Goal: Information Seeking & Learning: Learn about a topic

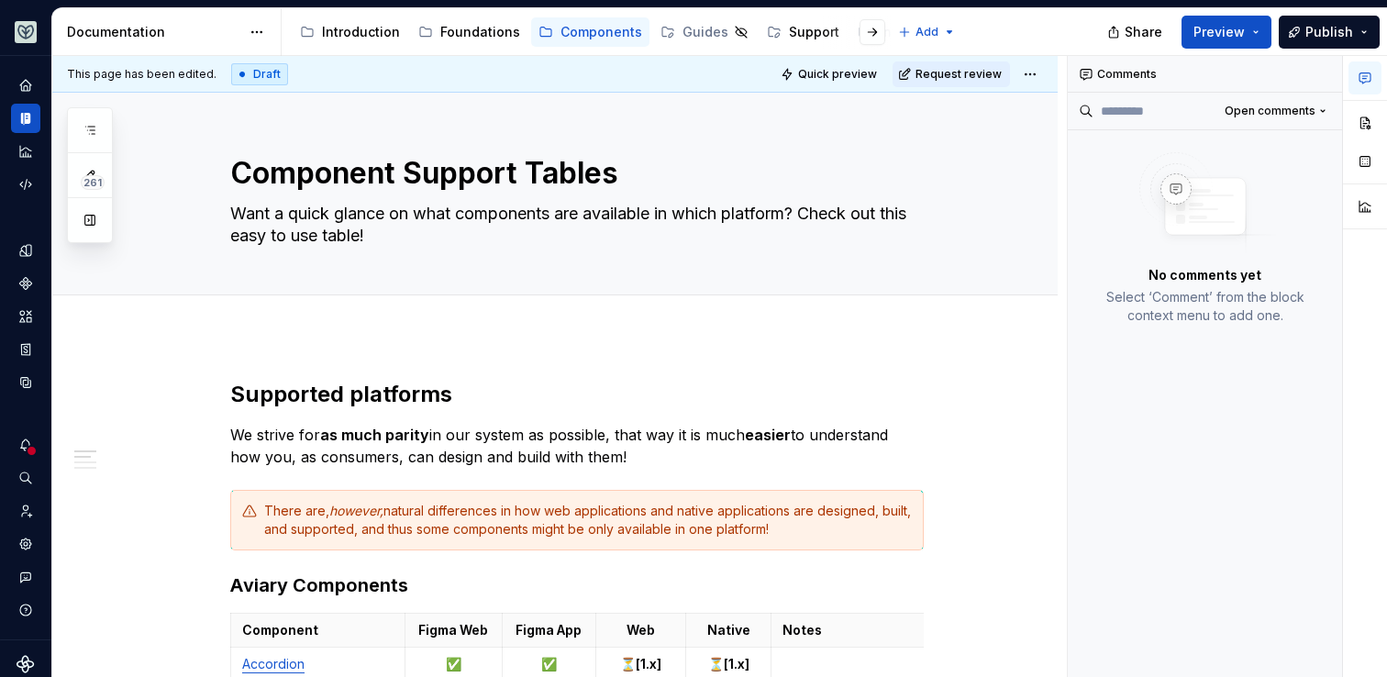
type textarea "*"
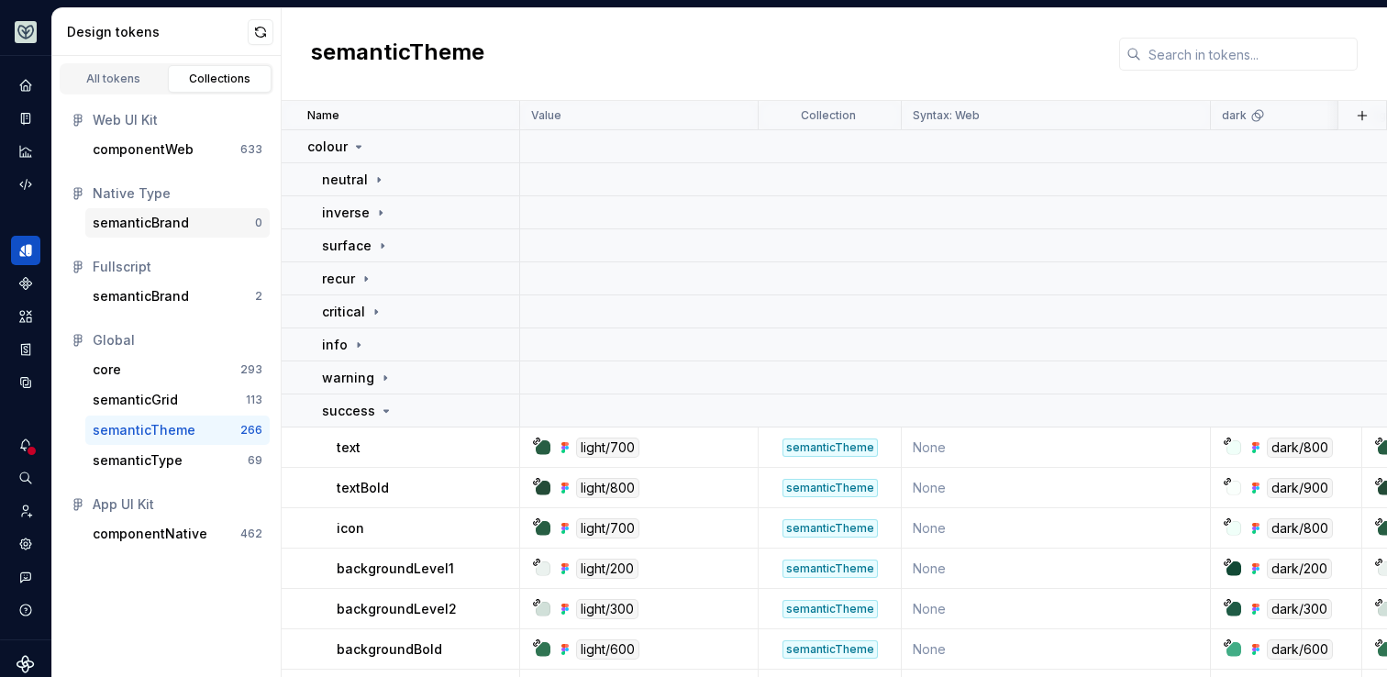
click at [165, 230] on div "semanticBrand" at bounding box center [141, 223] width 96 height 18
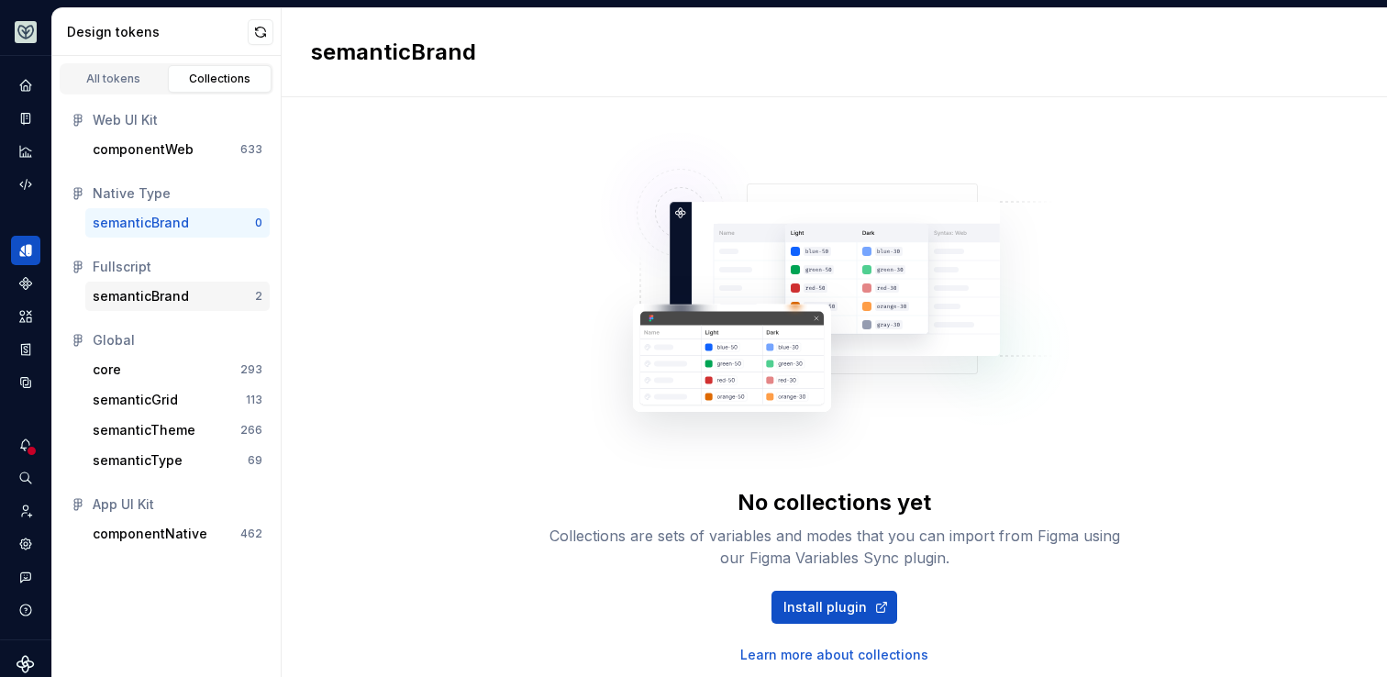
click at [161, 295] on div "semanticBrand" at bounding box center [141, 296] width 96 height 18
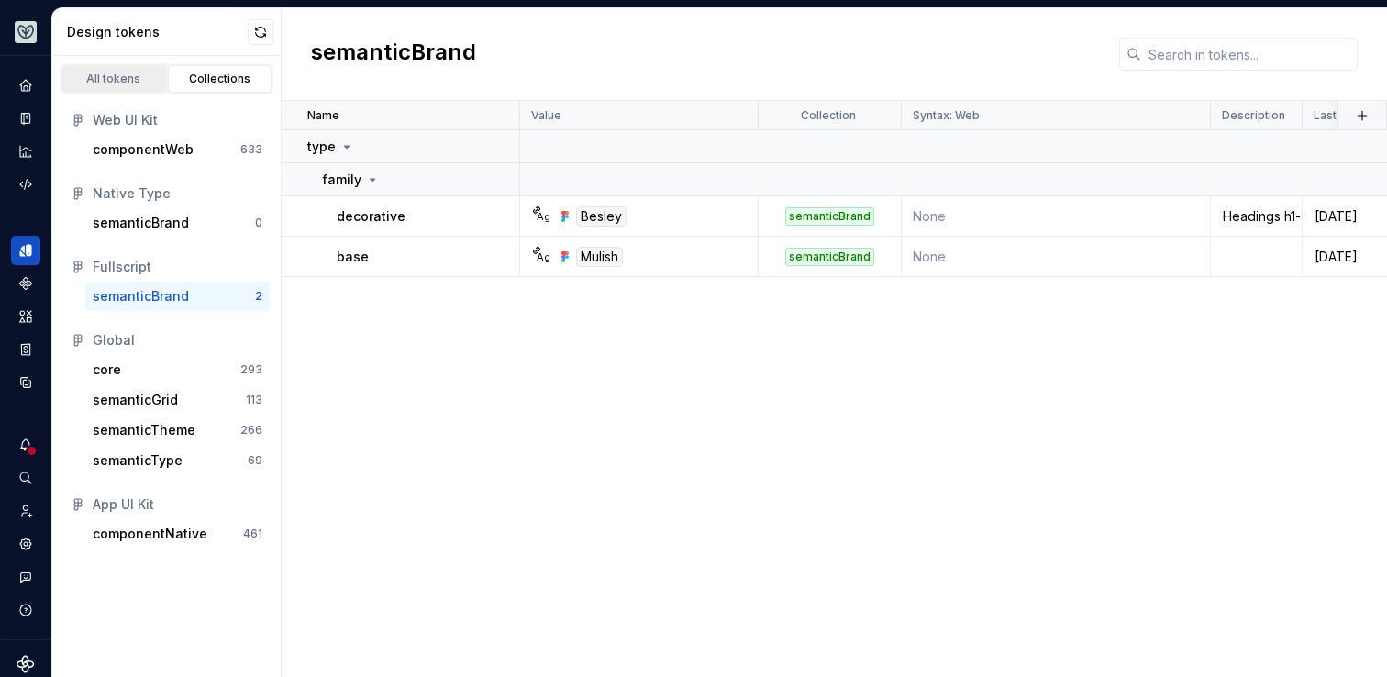
click at [128, 74] on div "All tokens" at bounding box center [114, 79] width 92 height 15
click at [146, 553] on div "Web UI Kit componentWeb 633 Native Type semanticBrand 0 Fullscript semanticBran…" at bounding box center [166, 327] width 228 height 465
click at [153, 546] on div "componentNative 461" at bounding box center [177, 533] width 184 height 29
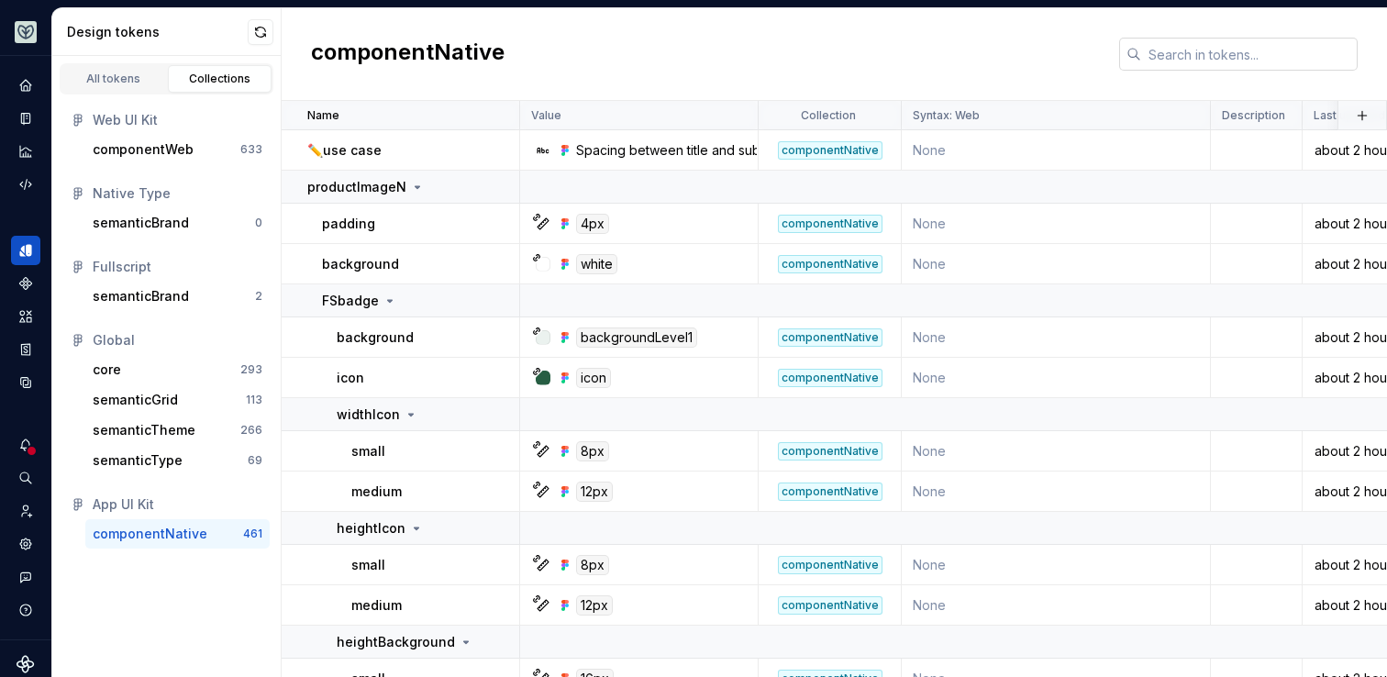
click at [1189, 67] on input "text" at bounding box center [1249, 54] width 217 height 33
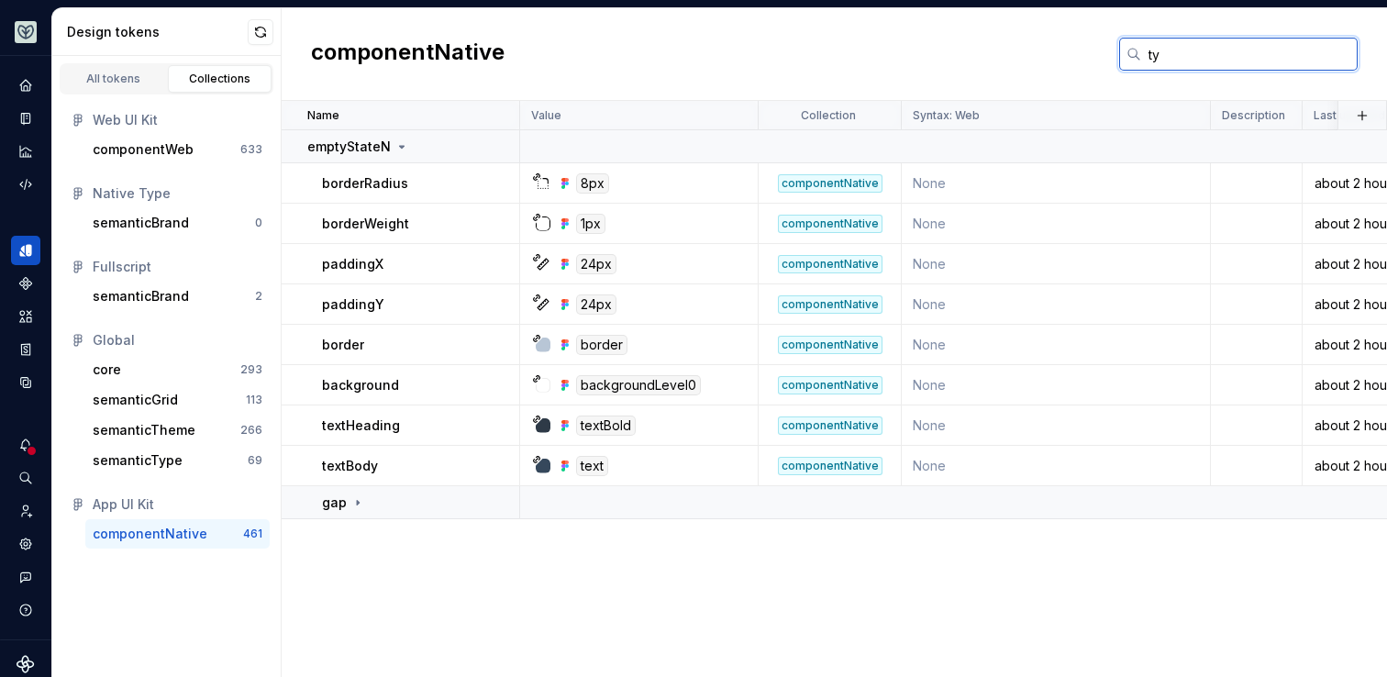
type input "t"
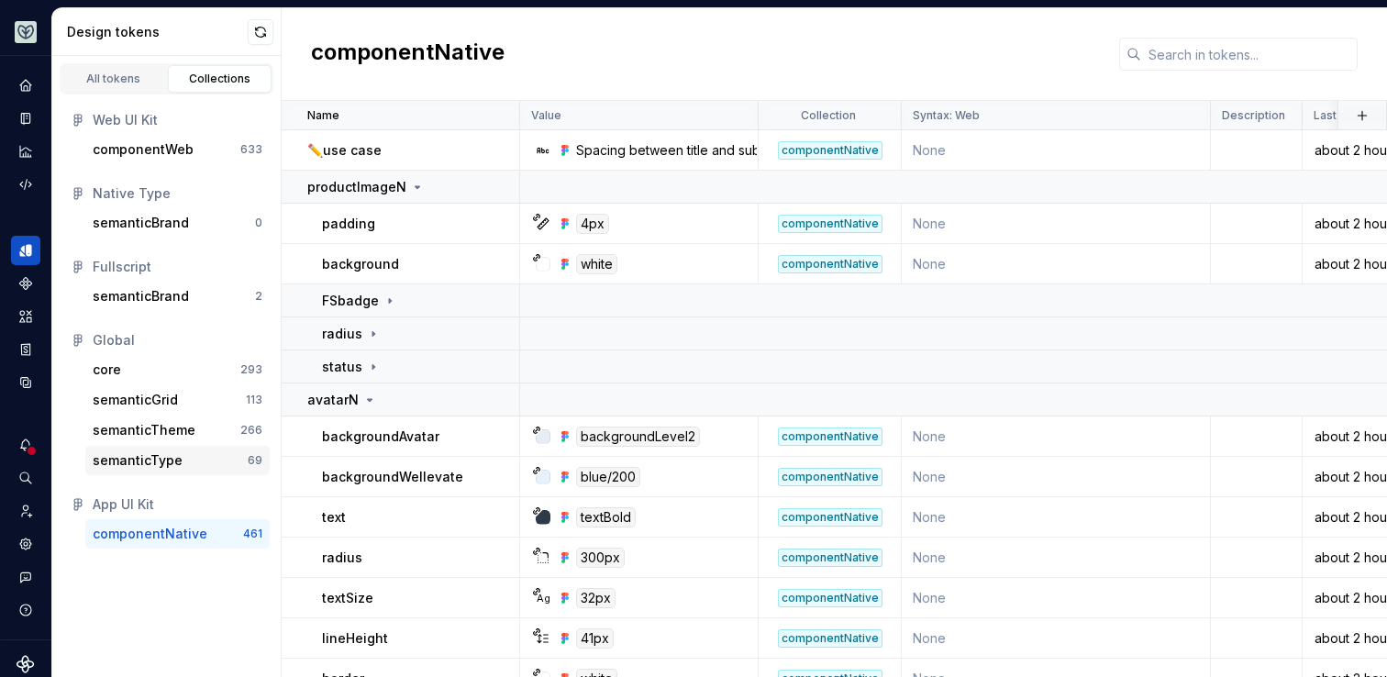
click at [140, 462] on div "semanticType" at bounding box center [138, 460] width 90 height 18
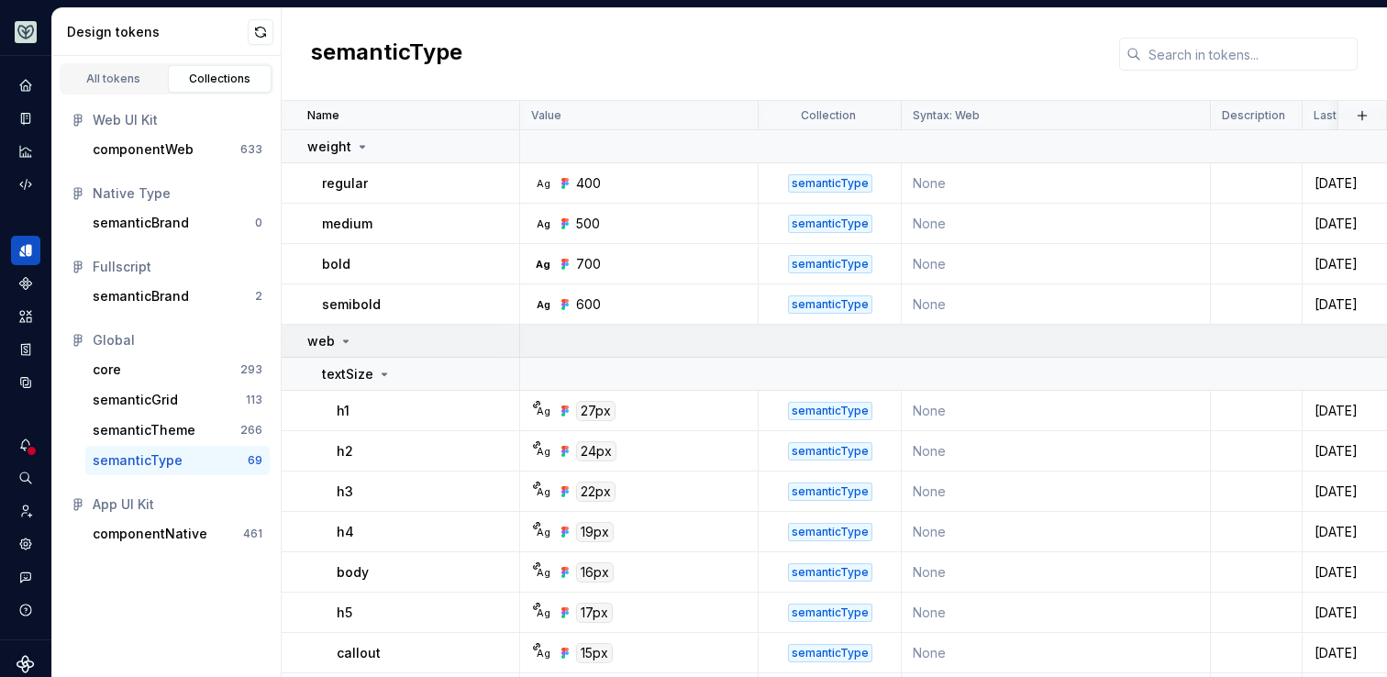
click at [341, 334] on icon at bounding box center [346, 341] width 15 height 15
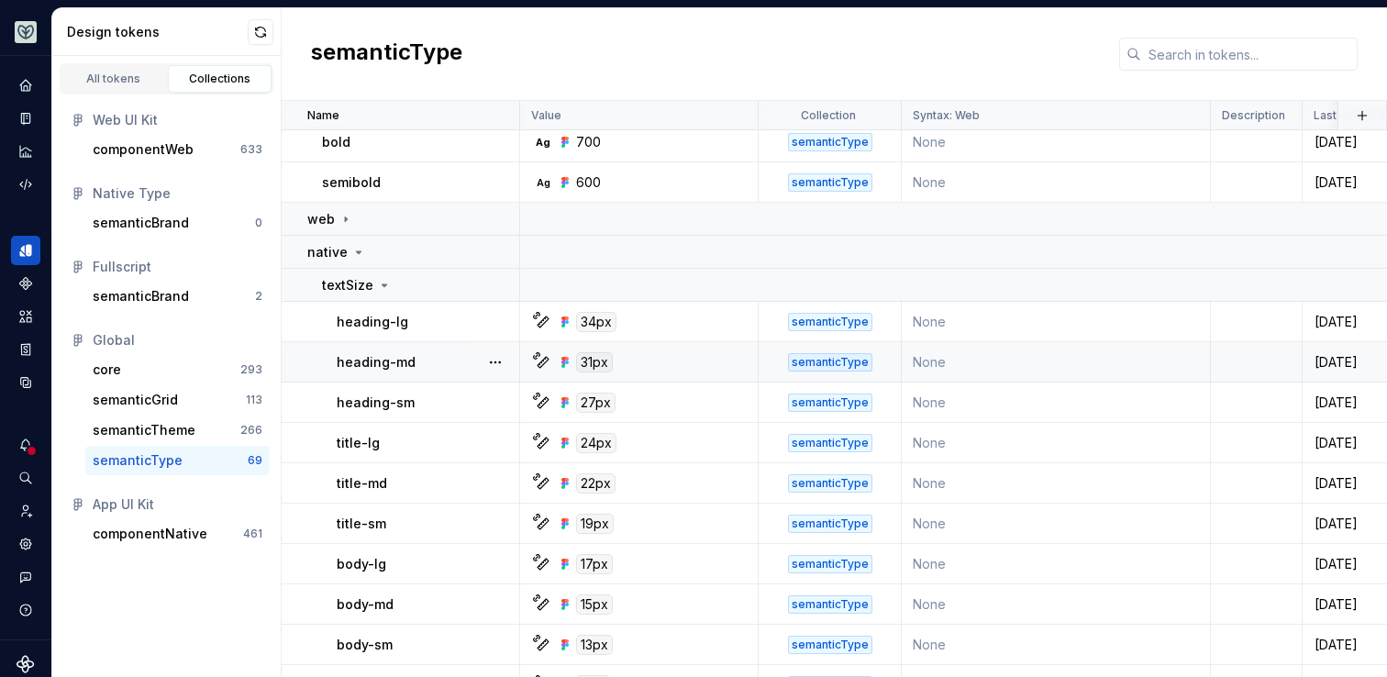
scroll to position [128, 0]
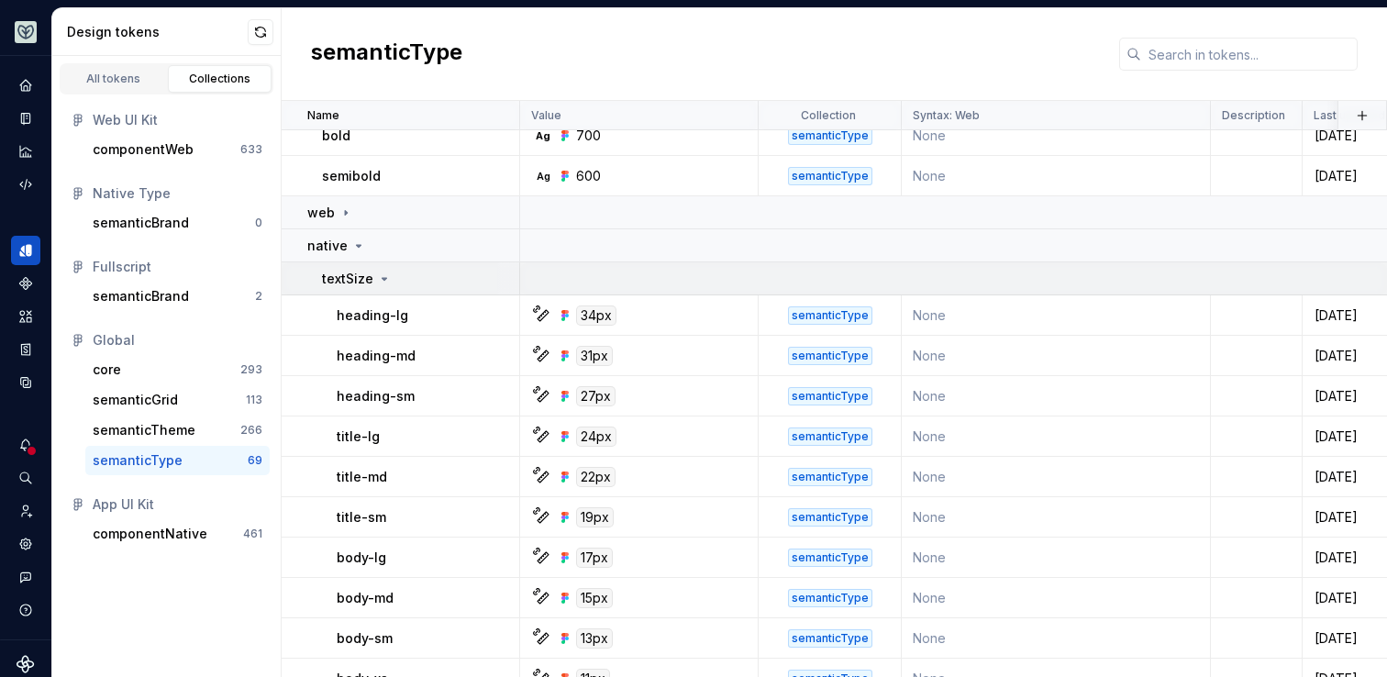
click at [381, 267] on td "textSize" at bounding box center [401, 278] width 239 height 33
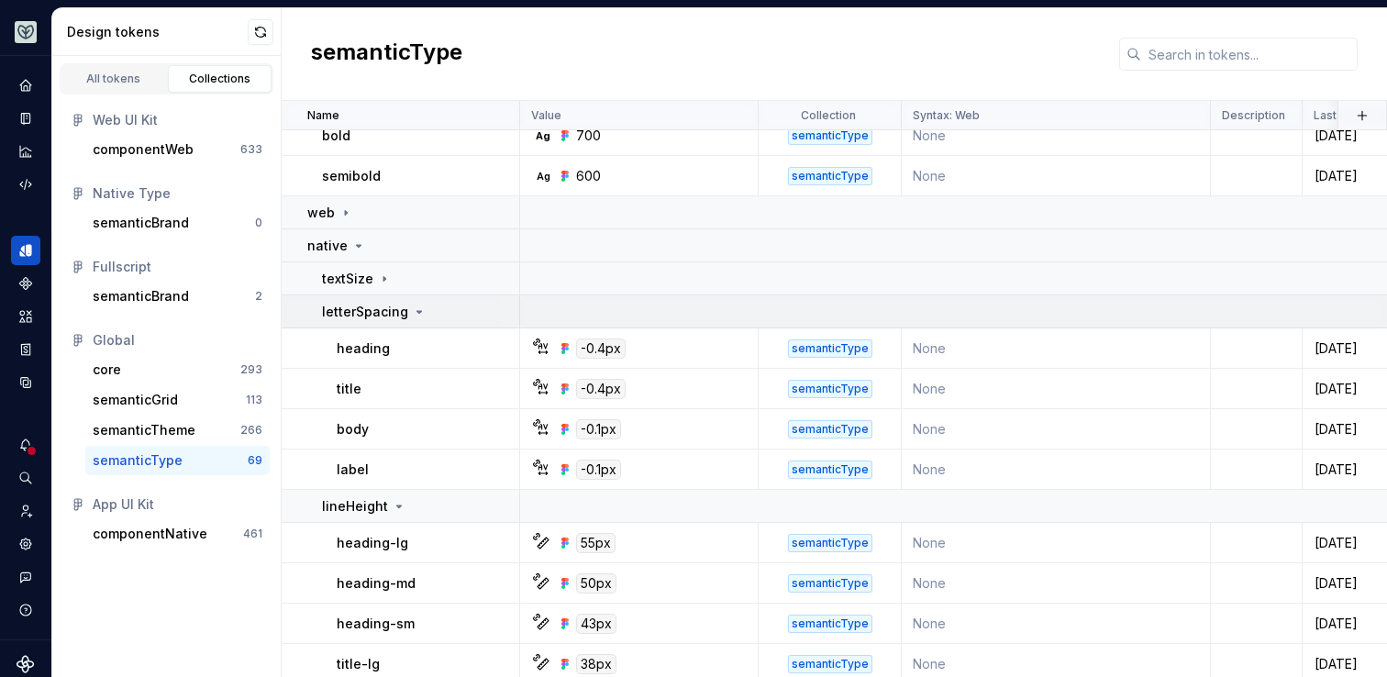
click at [375, 310] on p "letterSpacing" at bounding box center [365, 312] width 86 height 18
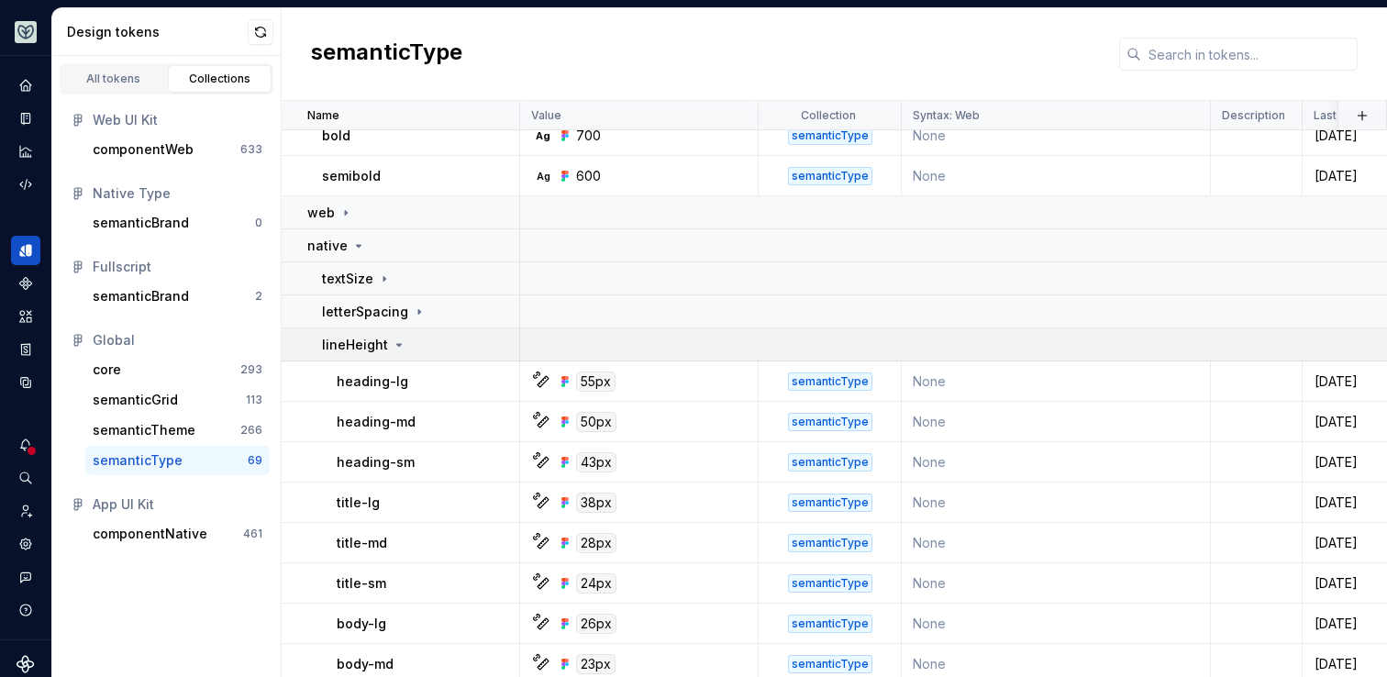
click at [365, 353] on td "lineHeight" at bounding box center [401, 344] width 239 height 33
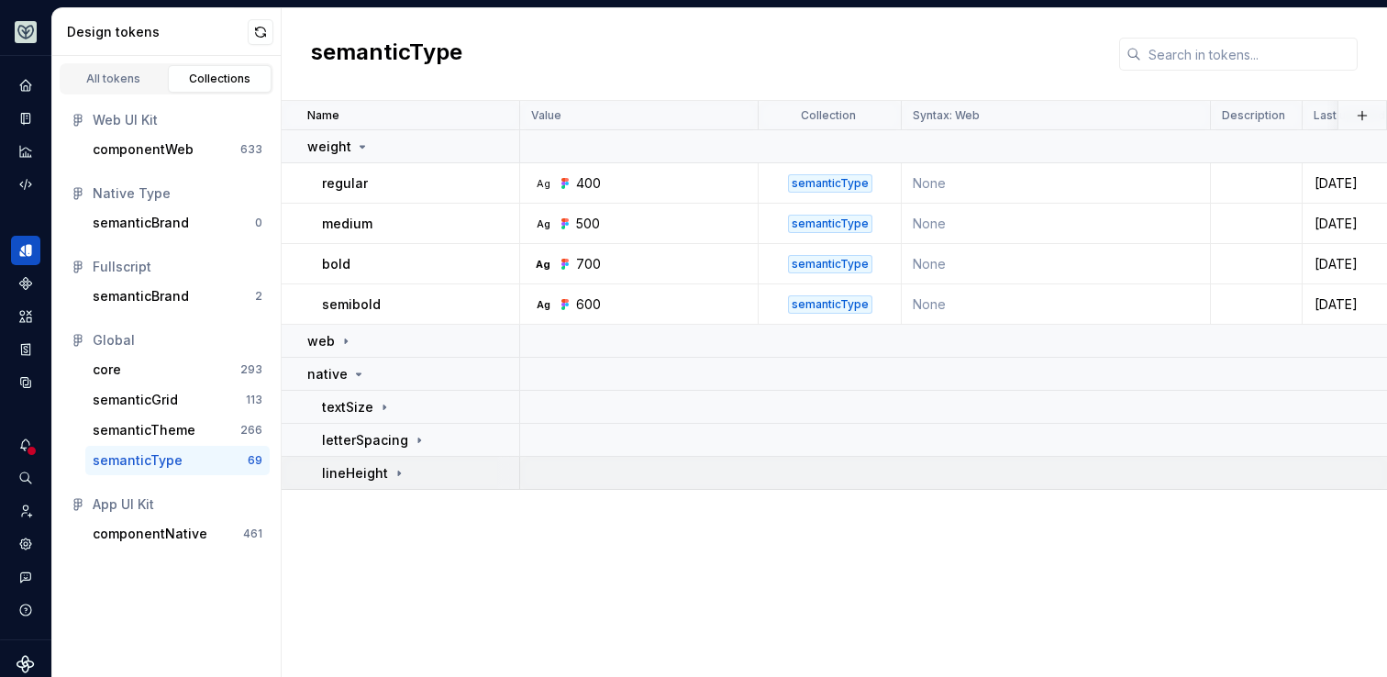
scroll to position [0, 0]
click at [351, 411] on p "textSize" at bounding box center [347, 407] width 51 height 18
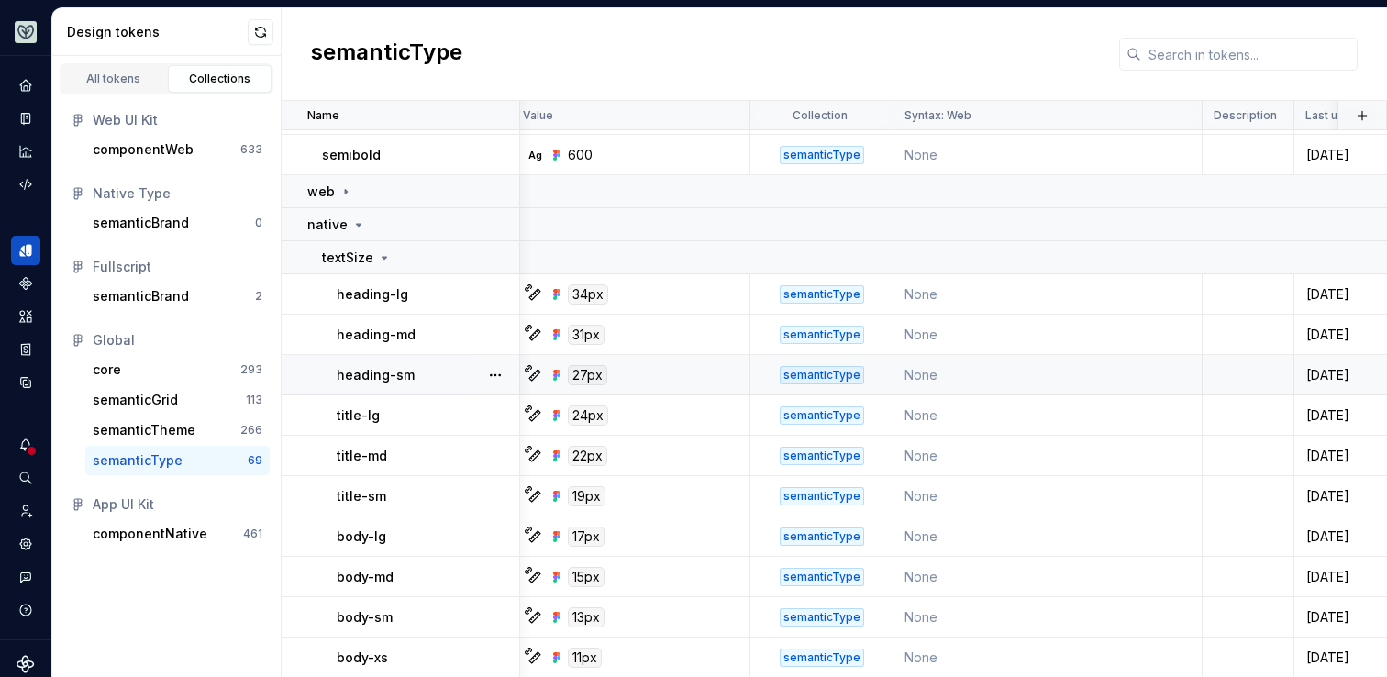
scroll to position [0, 8]
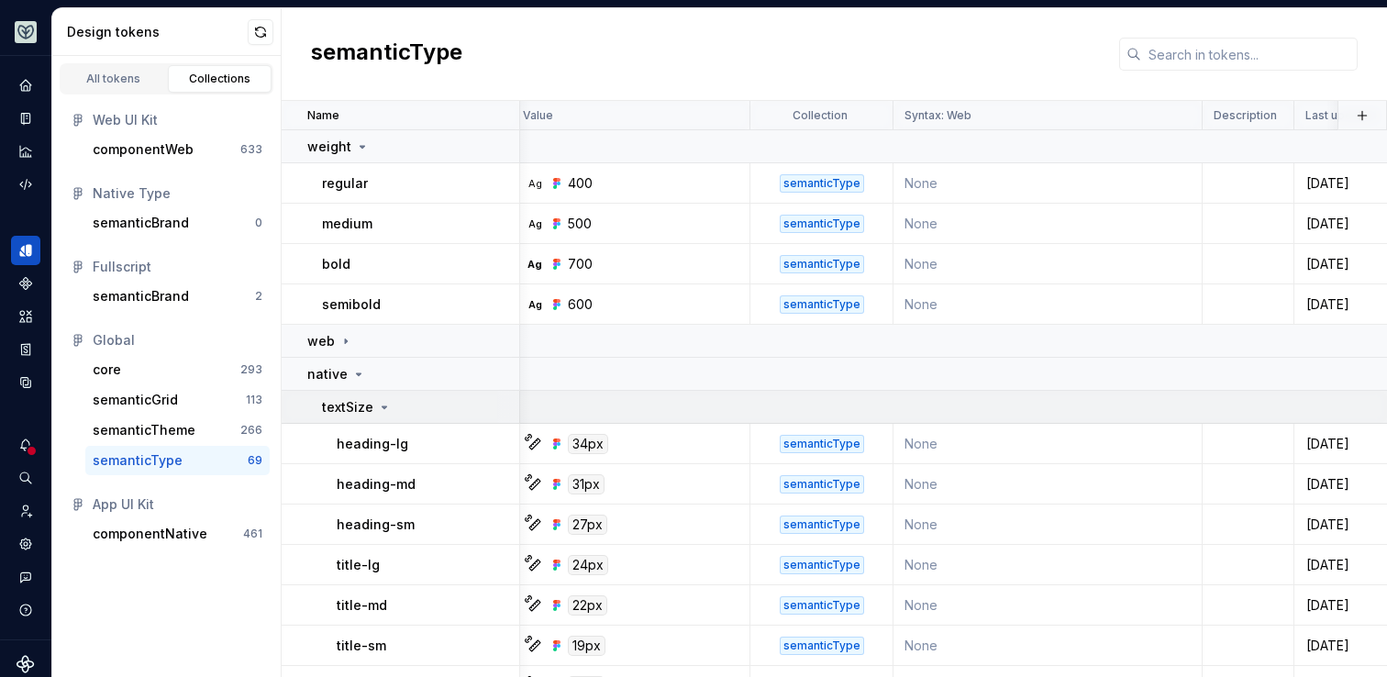
click at [429, 392] on td "textSize" at bounding box center [401, 407] width 239 height 33
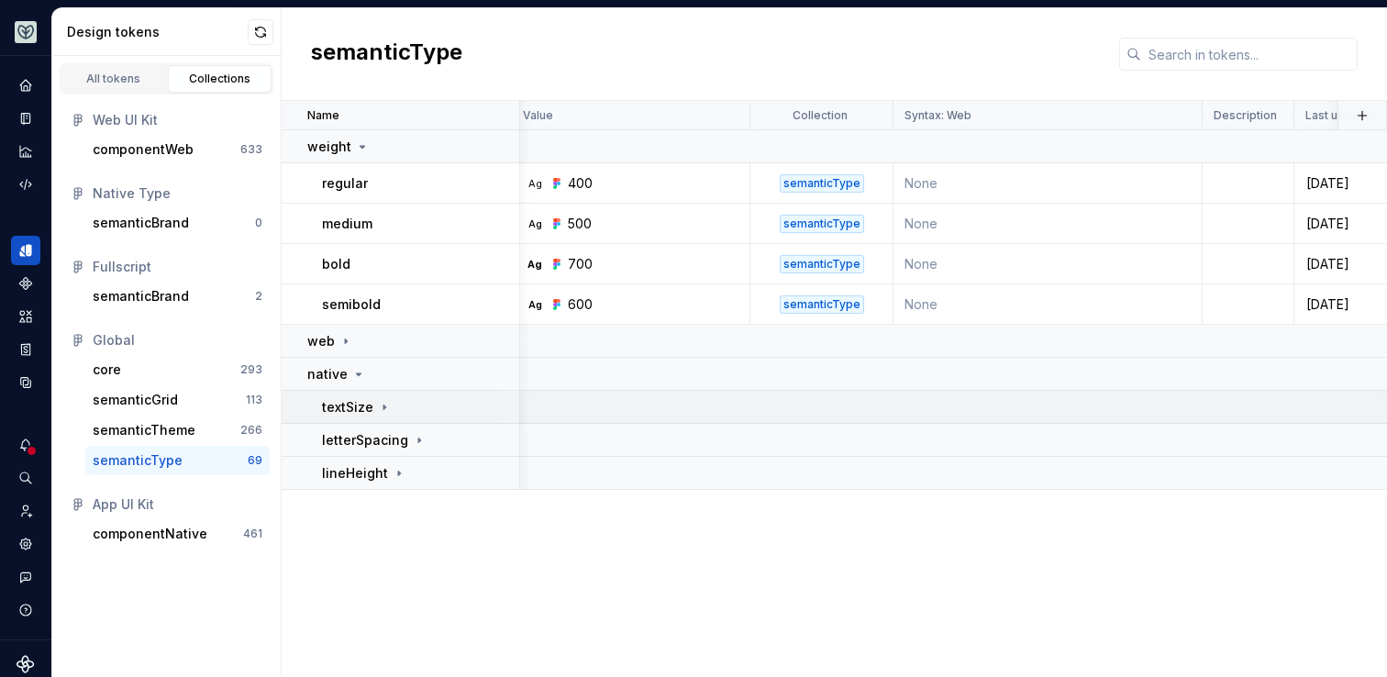
click at [430, 392] on td "textSize" at bounding box center [401, 407] width 239 height 33
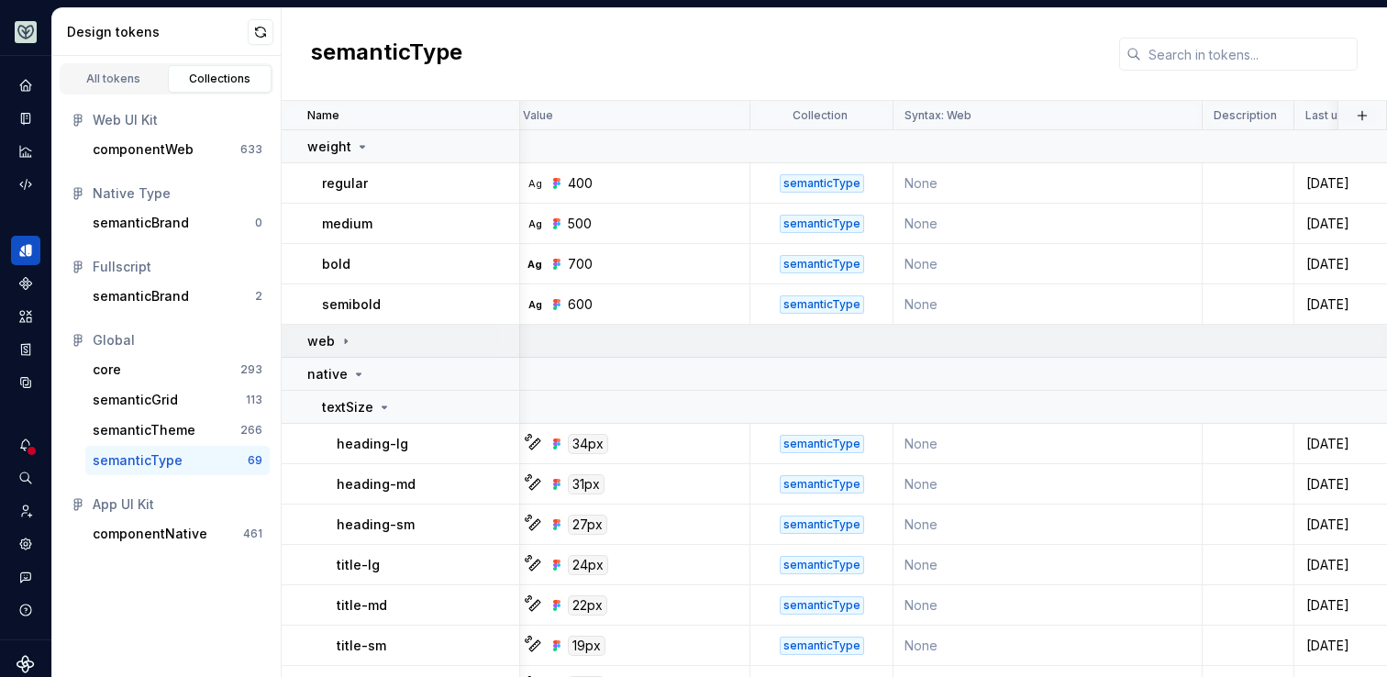
click at [423, 338] on div "web" at bounding box center [412, 341] width 211 height 18
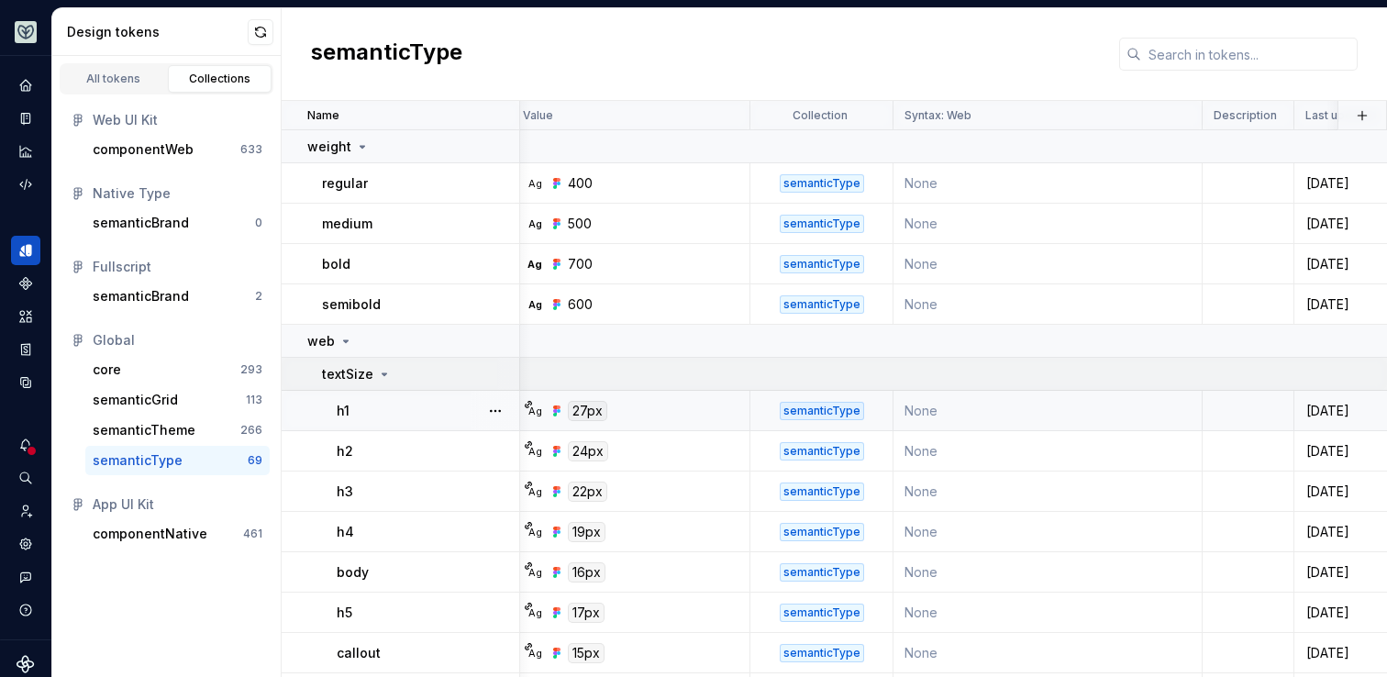
click at [386, 375] on icon at bounding box center [384, 374] width 15 height 15
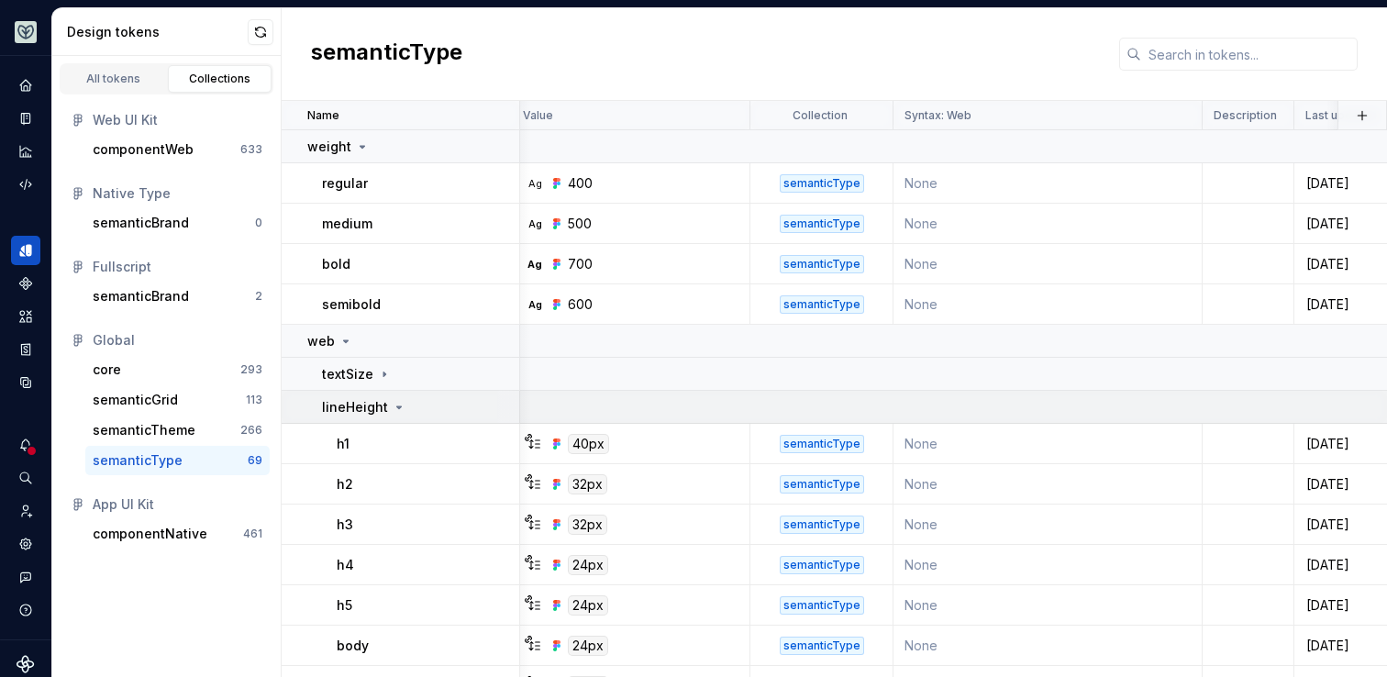
click at [395, 395] on td "lineHeight" at bounding box center [401, 407] width 239 height 33
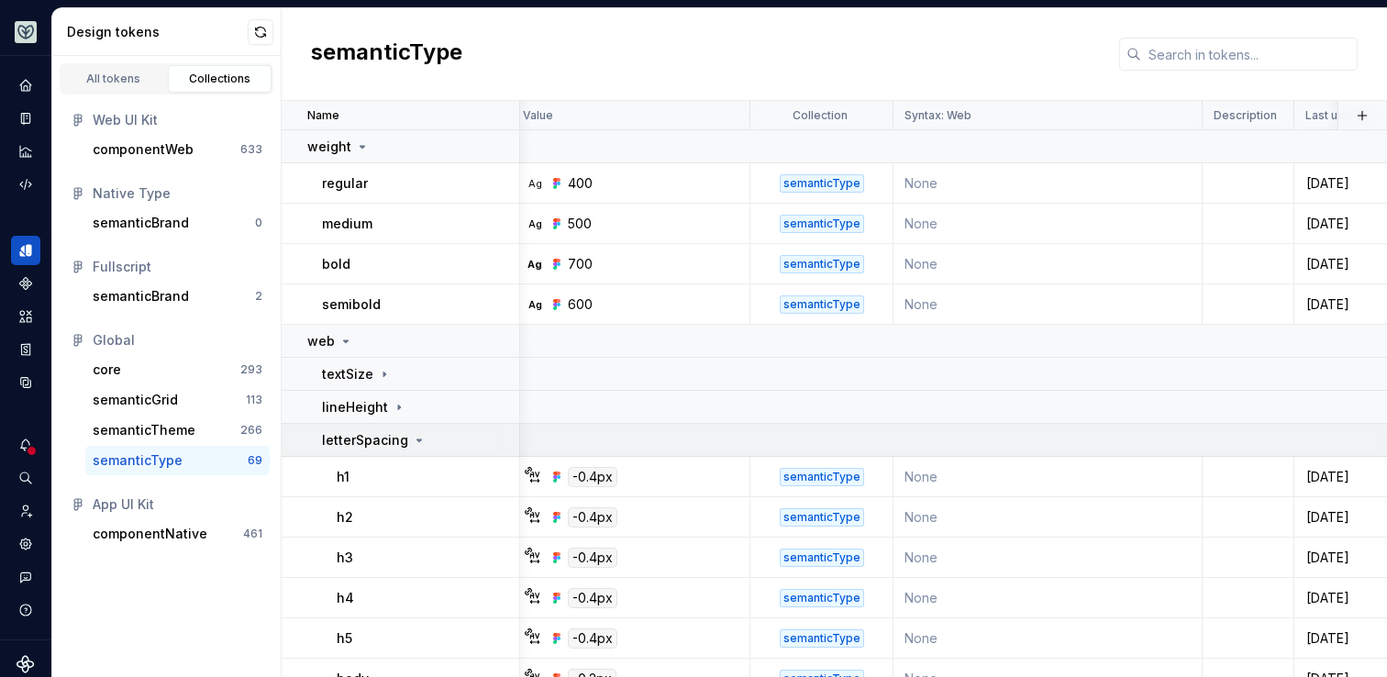
click at [397, 435] on p "letterSpacing" at bounding box center [365, 440] width 86 height 18
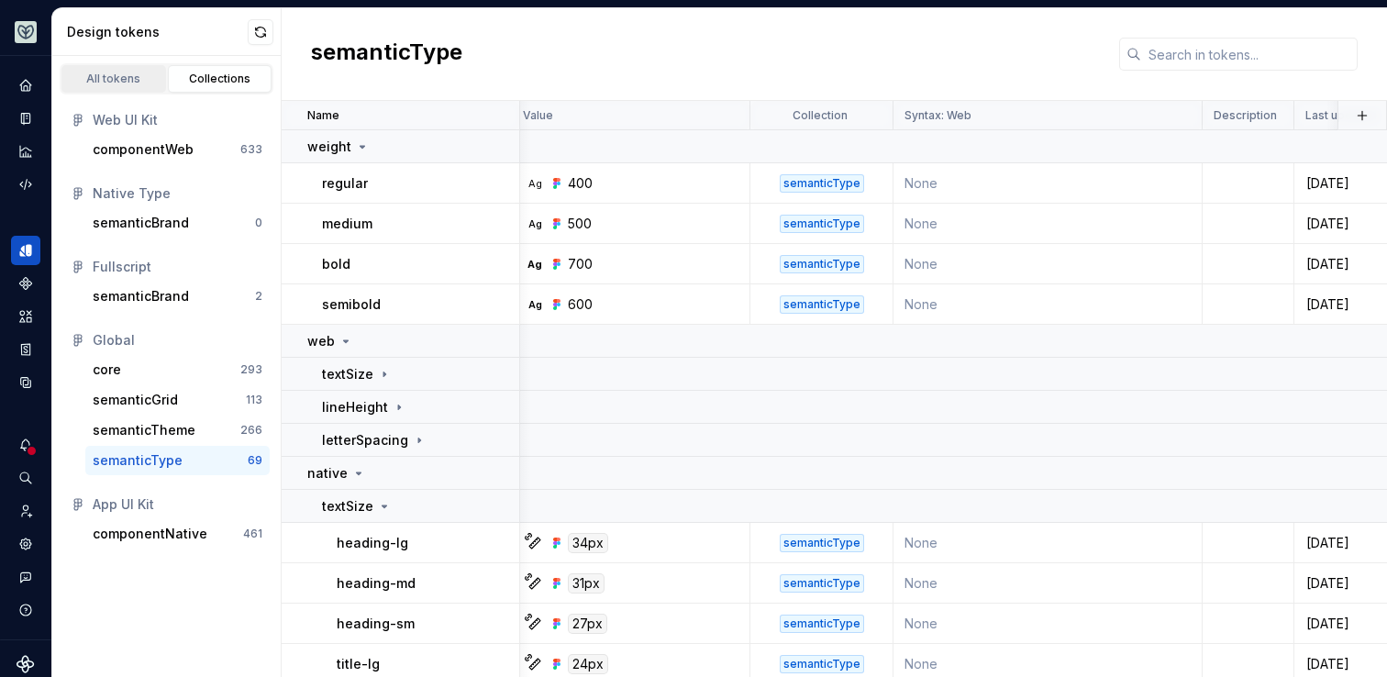
click at [113, 77] on div "All tokens" at bounding box center [114, 79] width 92 height 15
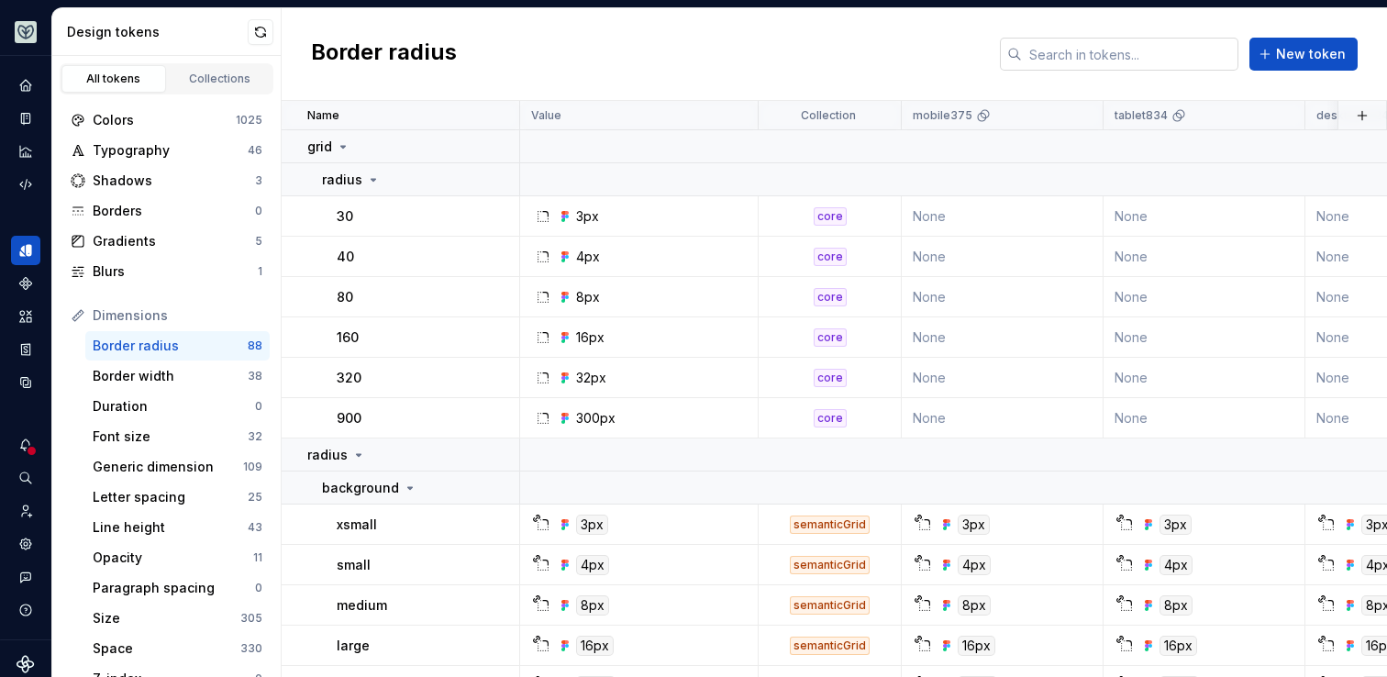
click at [1139, 61] on input "text" at bounding box center [1130, 54] width 217 height 33
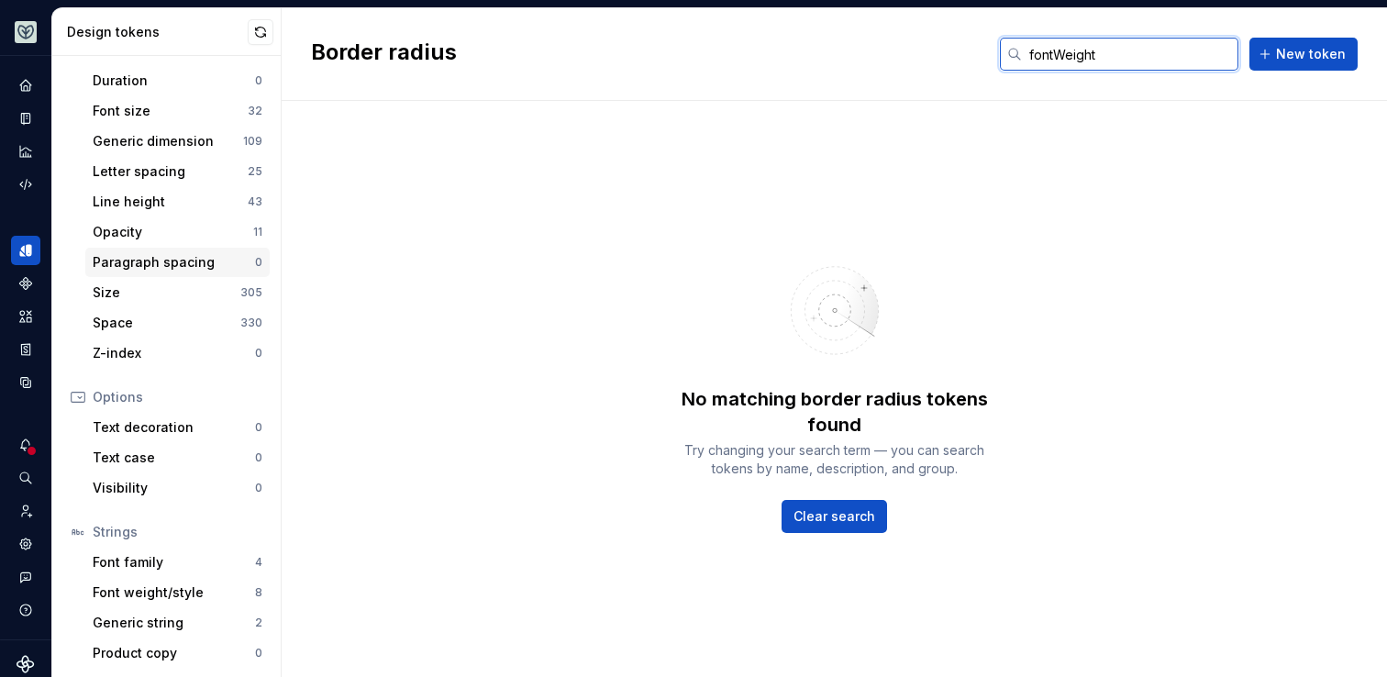
scroll to position [328, 0]
type input "fontWeight"
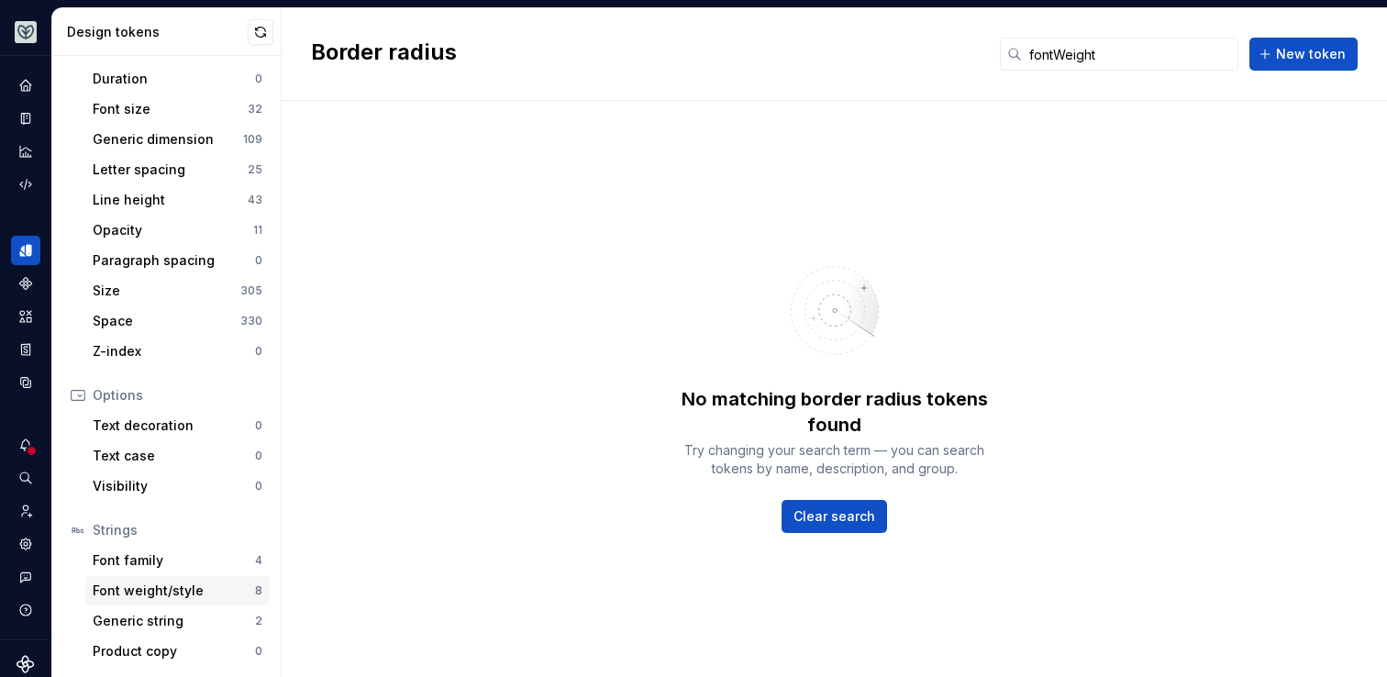
click at [186, 594] on div "Font weight/style" at bounding box center [174, 591] width 162 height 18
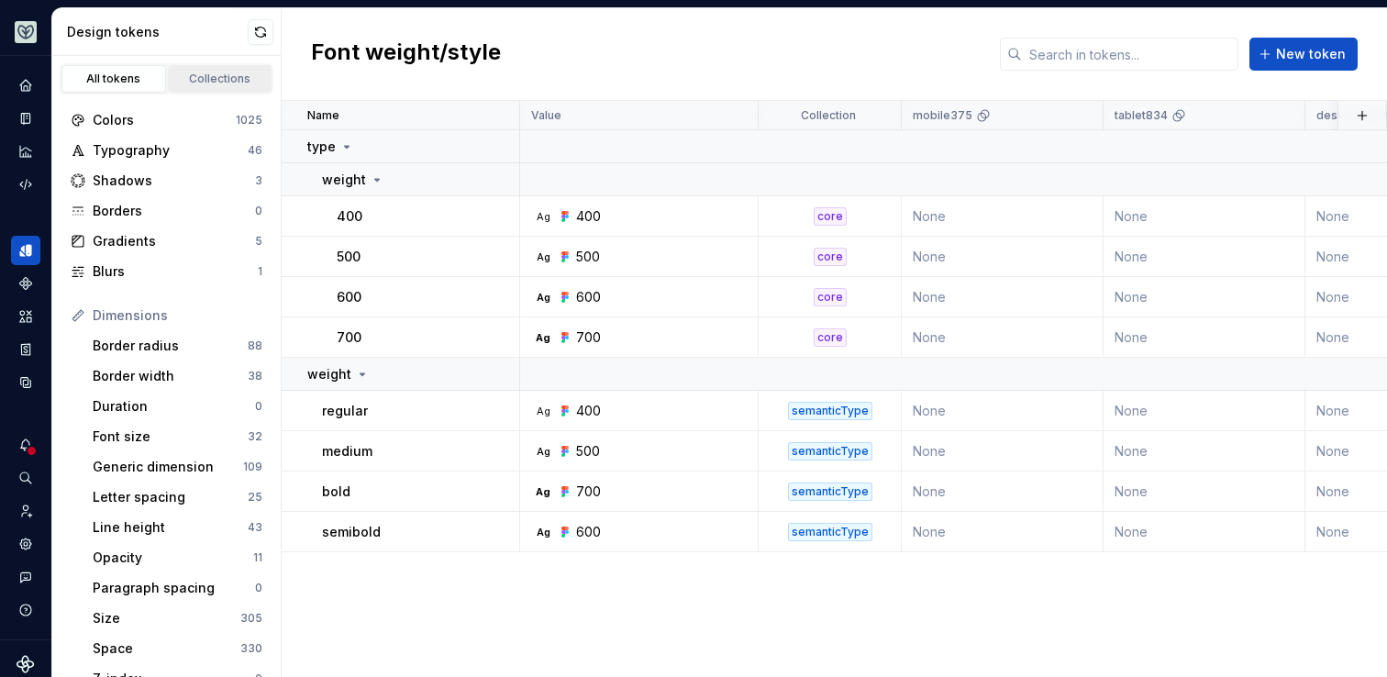
click at [209, 76] on div "Collections" at bounding box center [220, 79] width 92 height 15
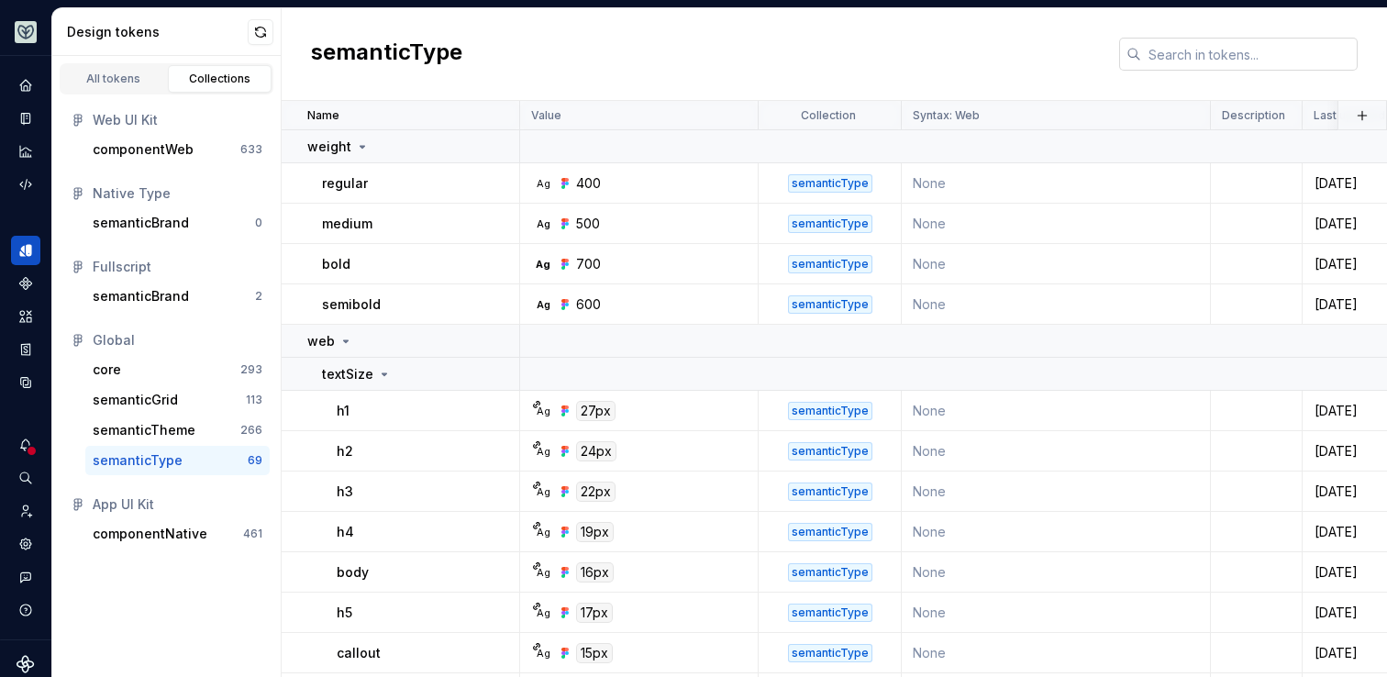
click at [1188, 50] on input "text" at bounding box center [1249, 54] width 217 height 33
type input "f"
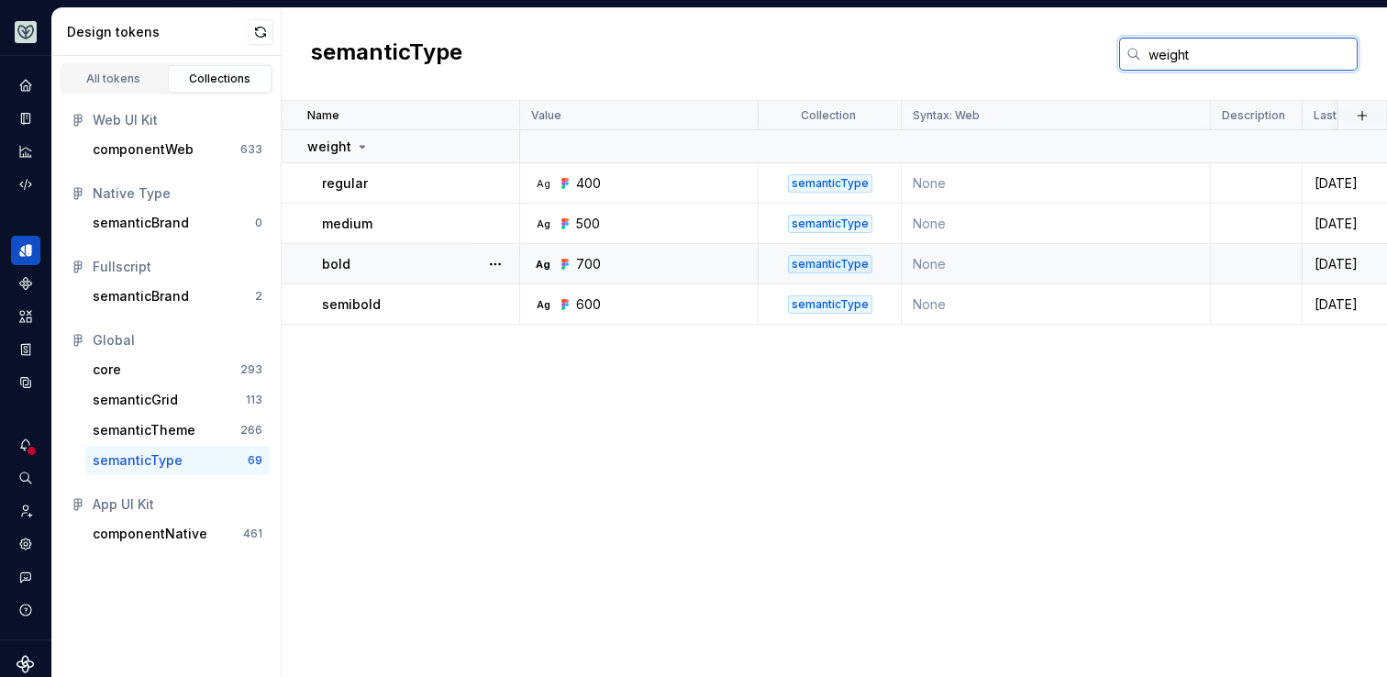
type input "weight"
click at [435, 270] on div "bold" at bounding box center [420, 264] width 196 height 18
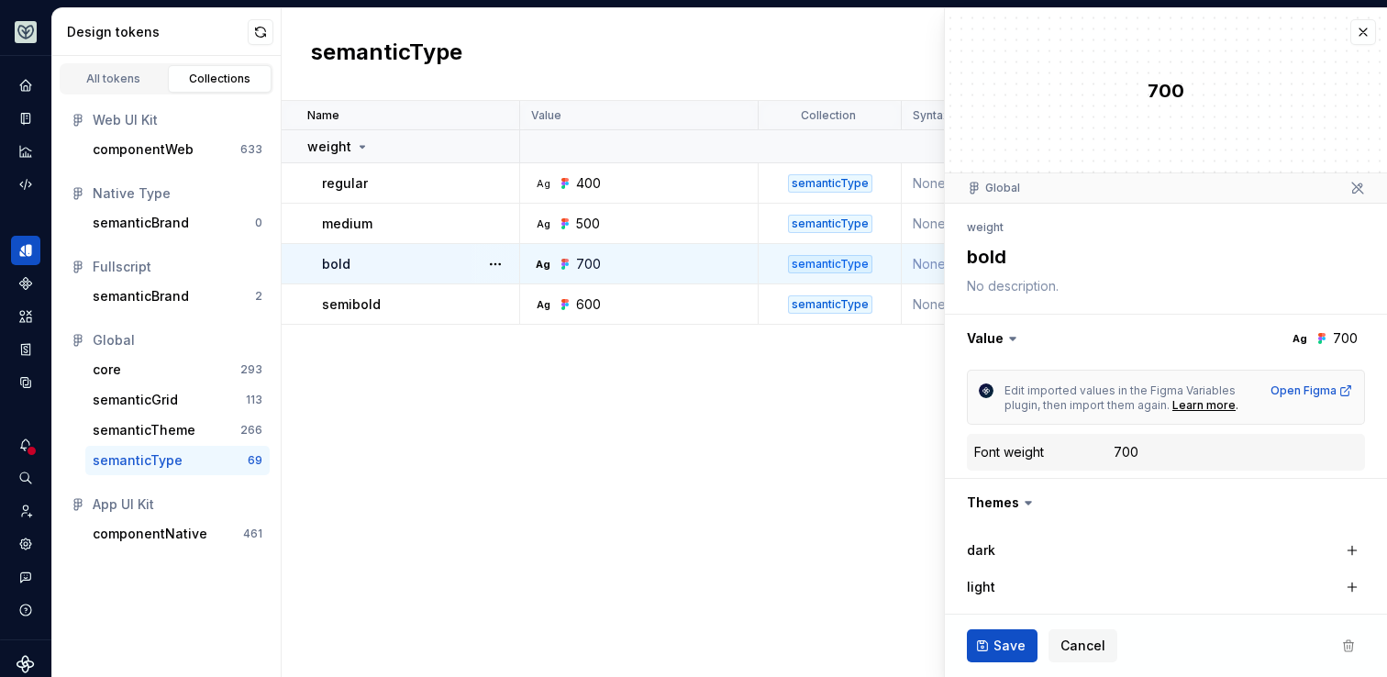
type textarea "*"
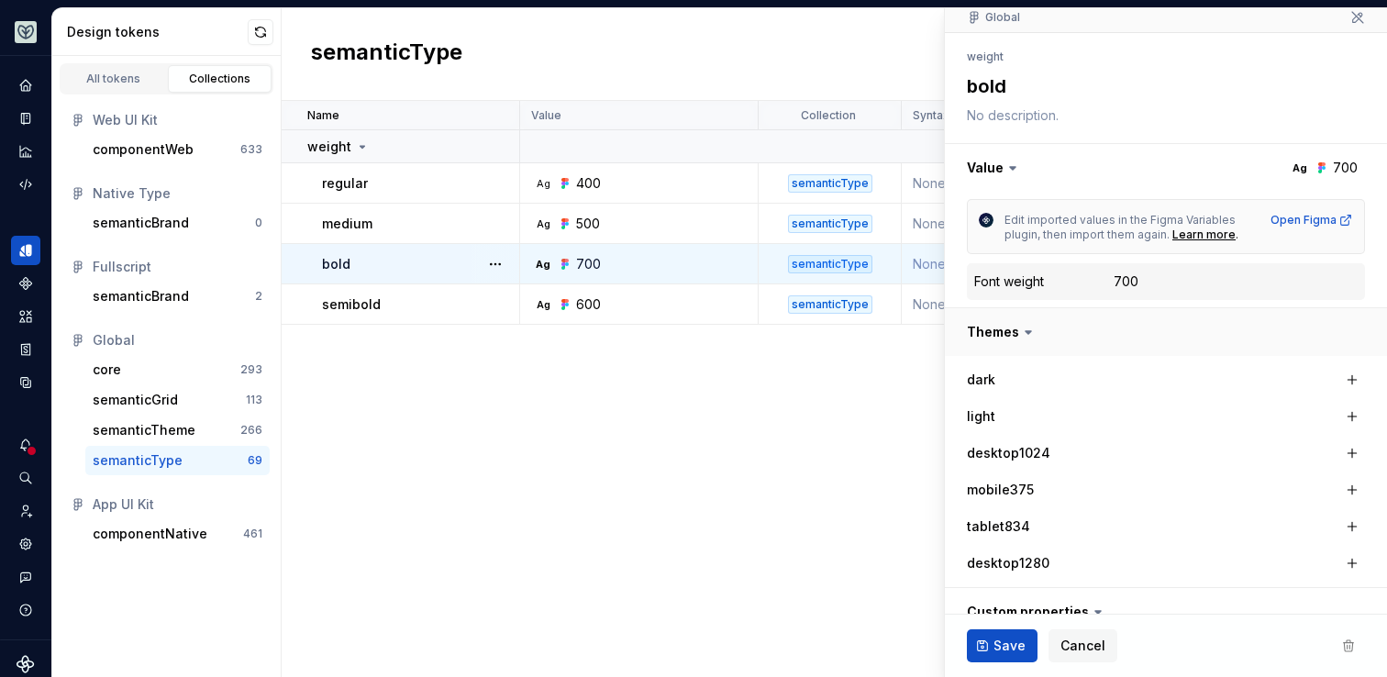
scroll to position [340, 0]
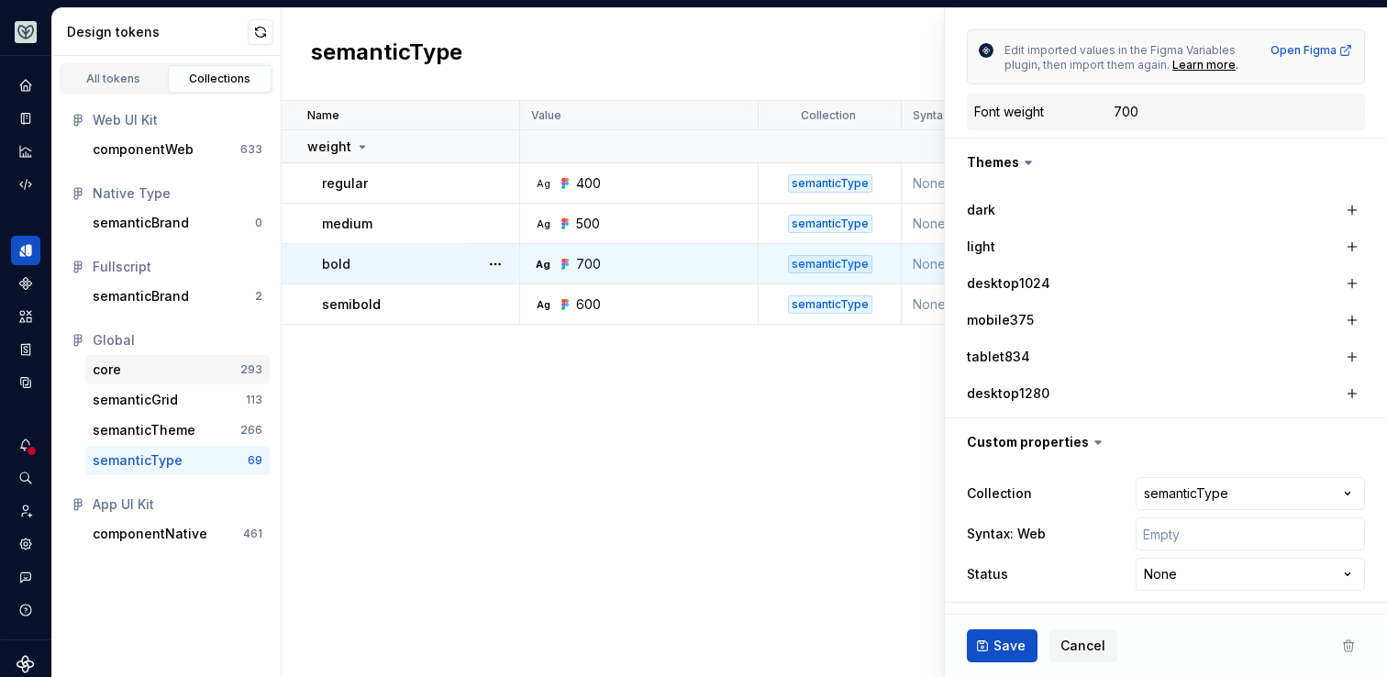
click at [133, 375] on div "core" at bounding box center [167, 370] width 148 height 18
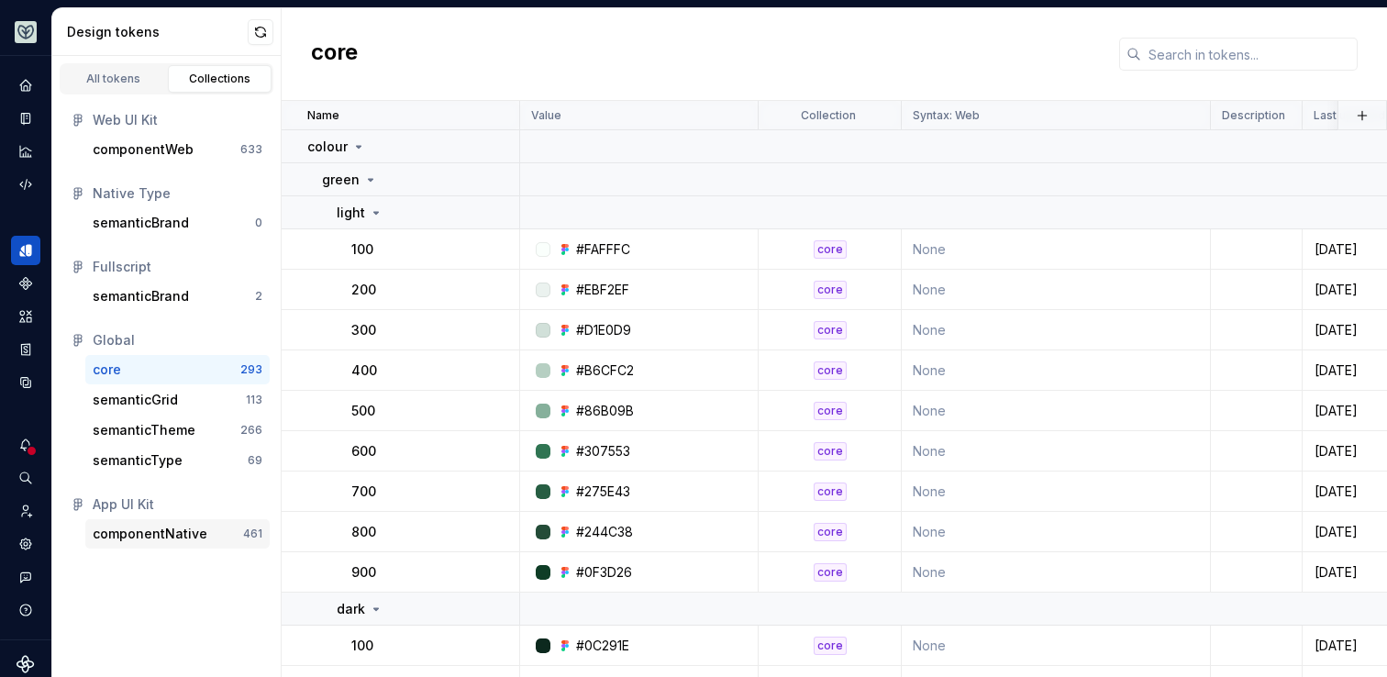
click at [111, 540] on div "componentNative" at bounding box center [150, 534] width 115 height 18
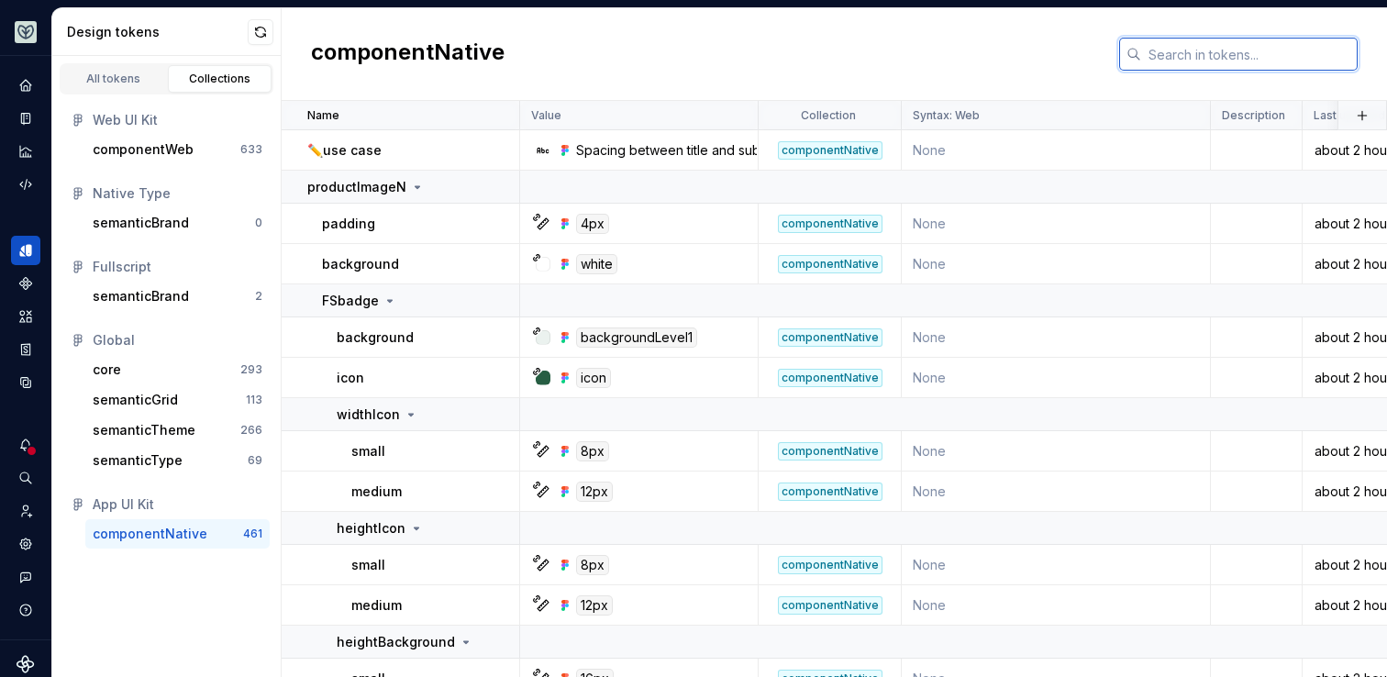
click at [1172, 60] on input "text" at bounding box center [1249, 54] width 217 height 33
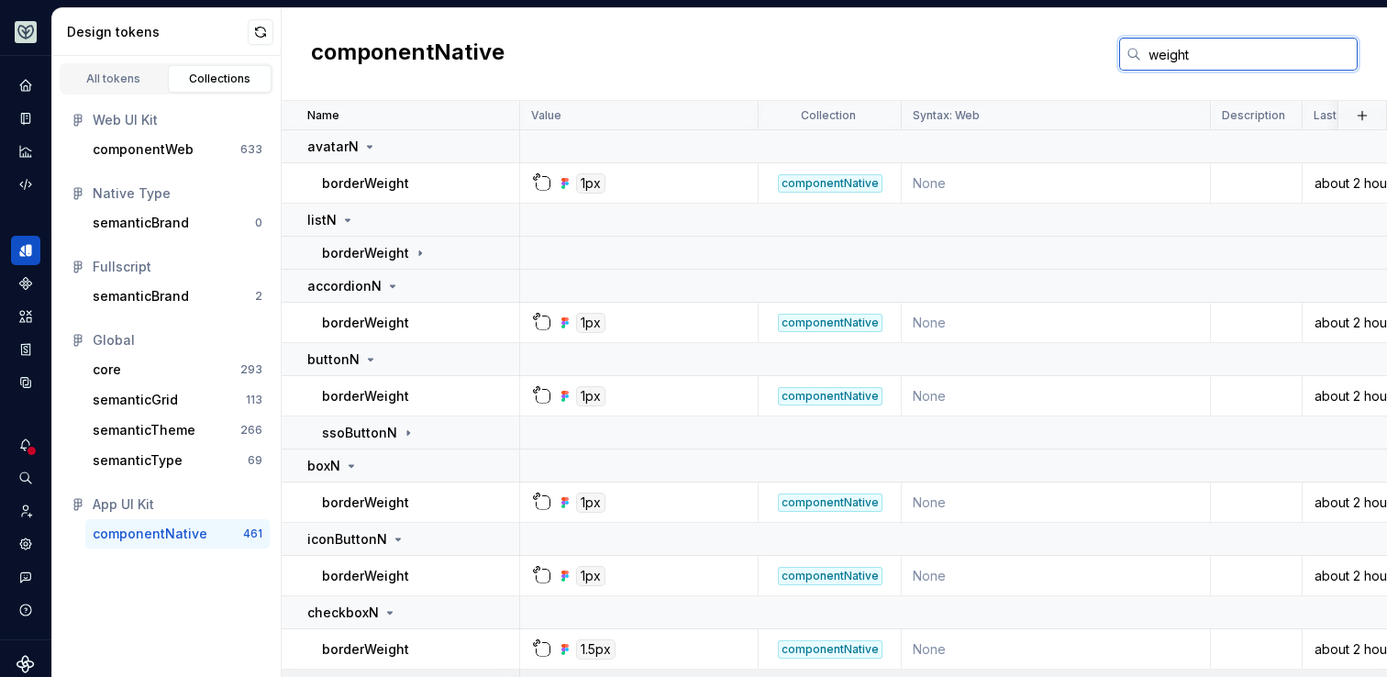
type input "weight"
